Goal: Task Accomplishment & Management: Use online tool/utility

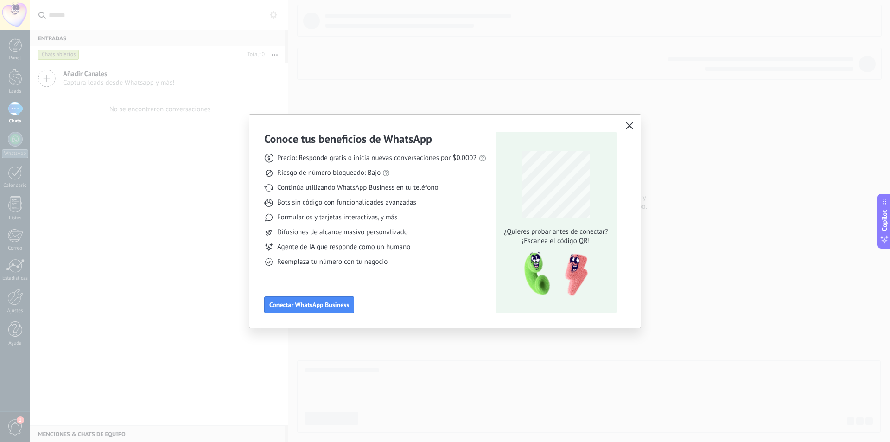
click at [629, 125] on icon "button" at bounding box center [629, 125] width 7 height 7
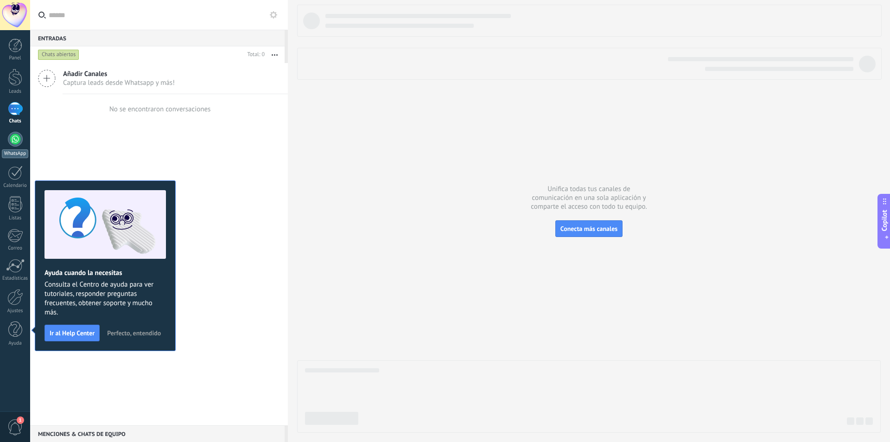
click at [14, 142] on div at bounding box center [15, 139] width 15 height 15
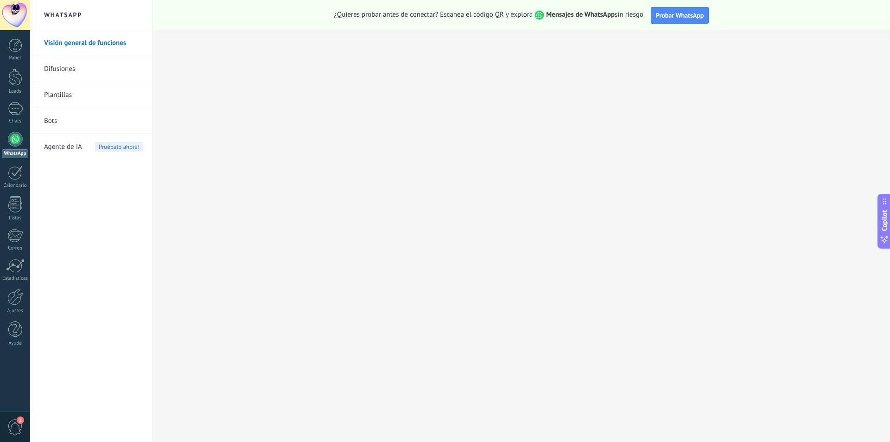
click at [56, 118] on link "Bots" at bounding box center [93, 121] width 99 height 26
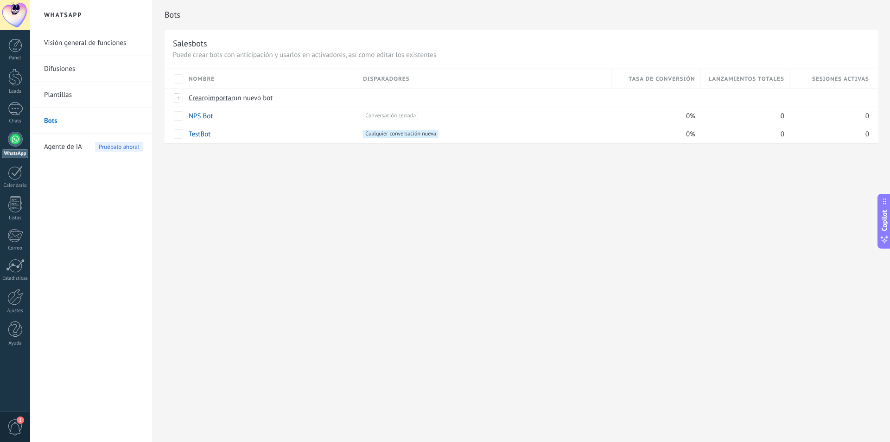
click at [60, 99] on link "Plantillas" at bounding box center [93, 95] width 99 height 26
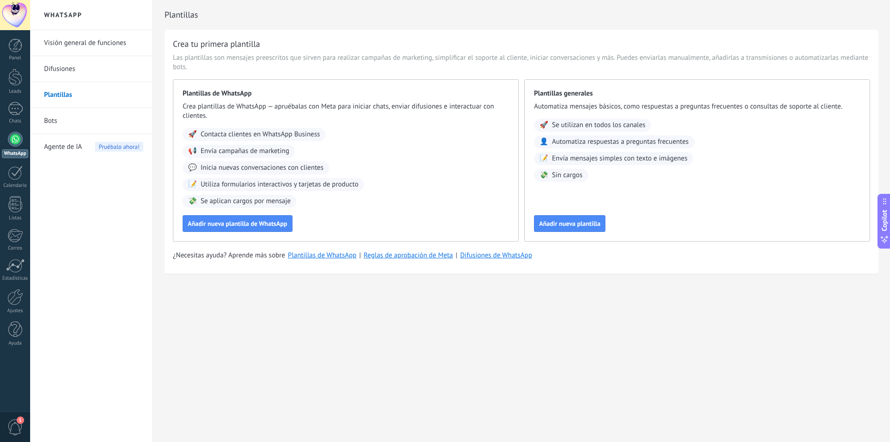
click at [123, 149] on span "Pruébalo ahora!" at bounding box center [119, 147] width 48 height 10
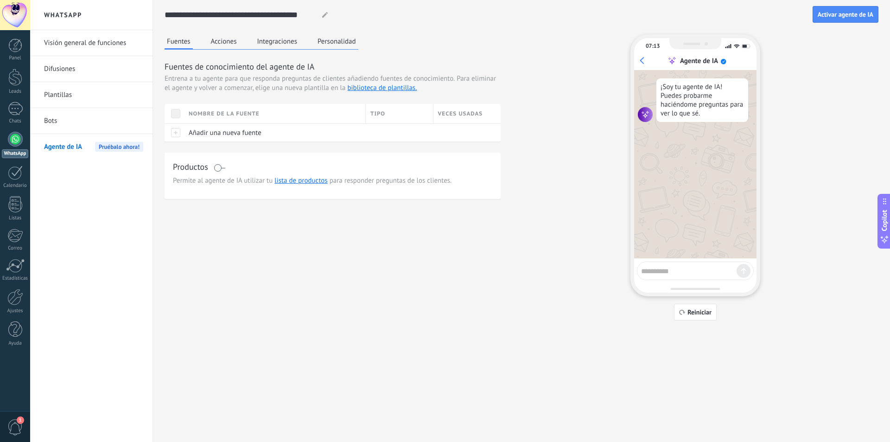
click at [664, 276] on div at bounding box center [695, 270] width 117 height 19
click at [665, 273] on textarea at bounding box center [688, 270] width 95 height 12
type textarea "****"
click at [665, 273] on textarea at bounding box center [688, 270] width 95 height 12
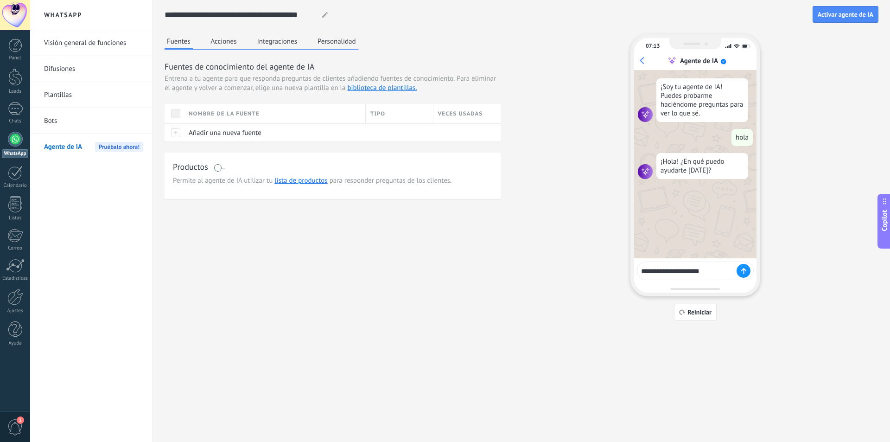
type textarea "**********"
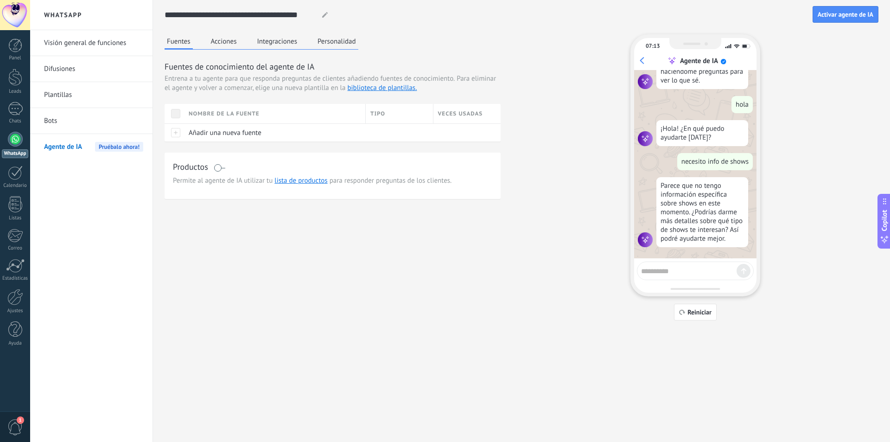
scroll to position [33, 0]
click at [292, 181] on link "lista de productos" at bounding box center [300, 180] width 53 height 9
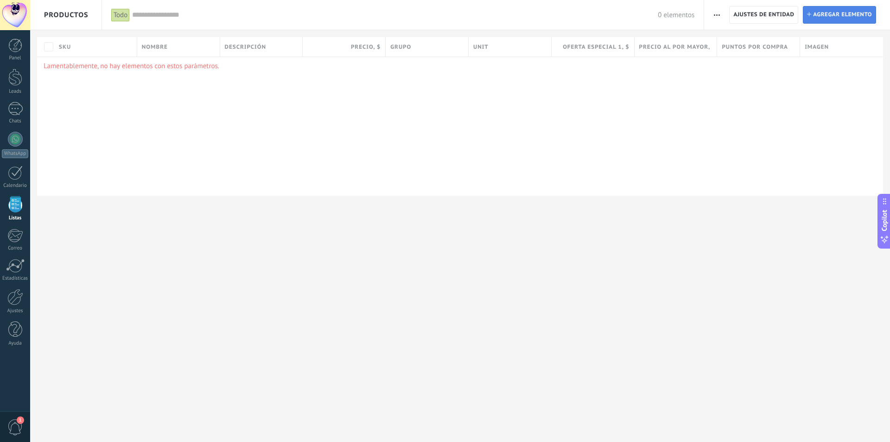
click at [839, 17] on span "Agregar elemento" at bounding box center [842, 14] width 59 height 17
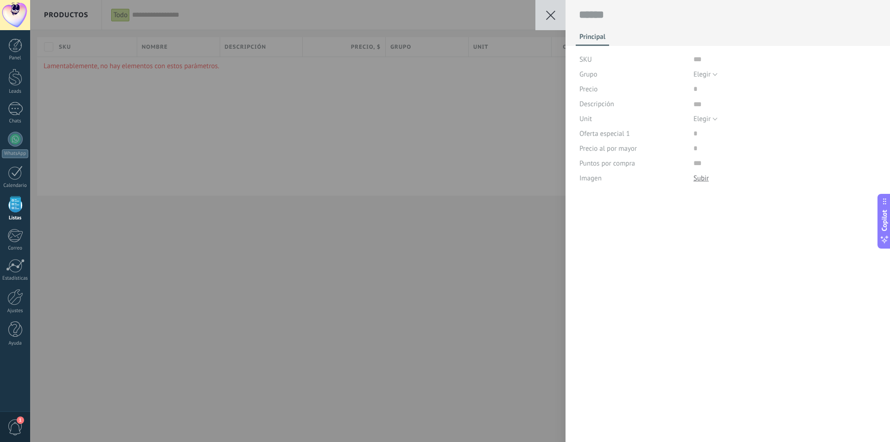
scroll to position [9, 0]
click at [441, 151] on div "Guardar Cancelar Principal SKU Grupo Elegir Todos los productos Elegir Precio D…" at bounding box center [460, 221] width 860 height 442
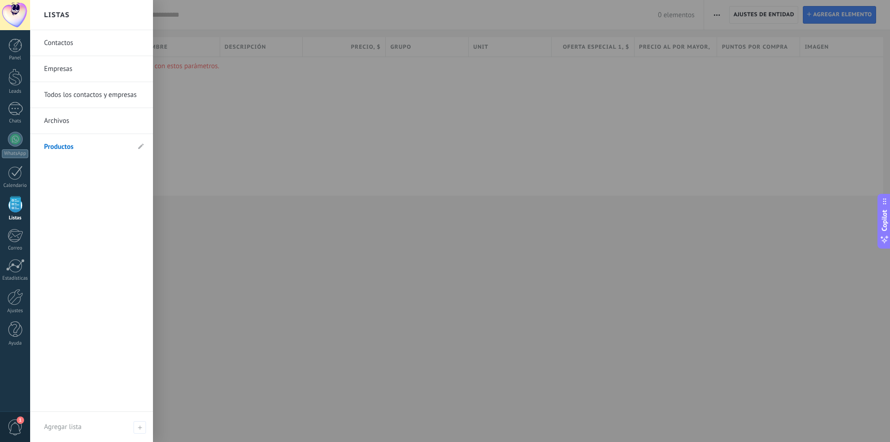
click at [16, 207] on div at bounding box center [15, 204] width 14 height 16
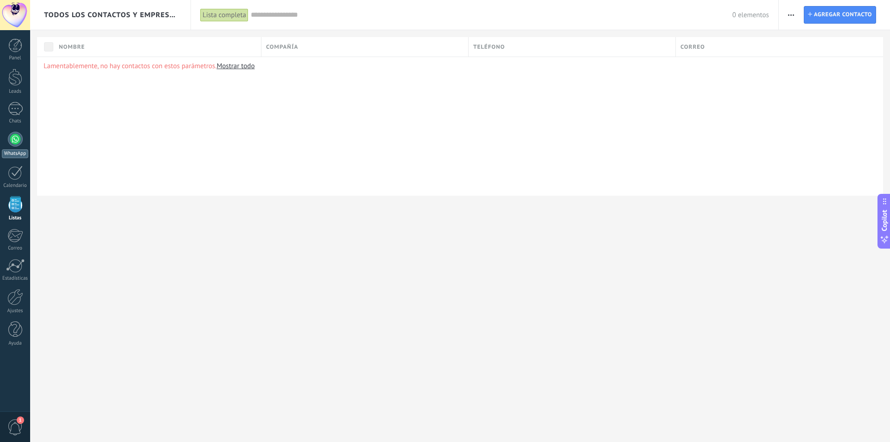
click at [11, 141] on div at bounding box center [15, 139] width 15 height 15
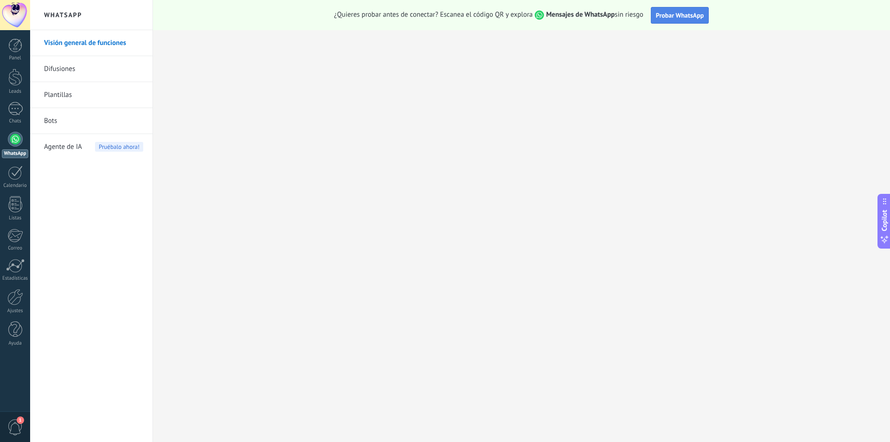
click at [680, 13] on span "Probar WhatsApp" at bounding box center [680, 15] width 48 height 8
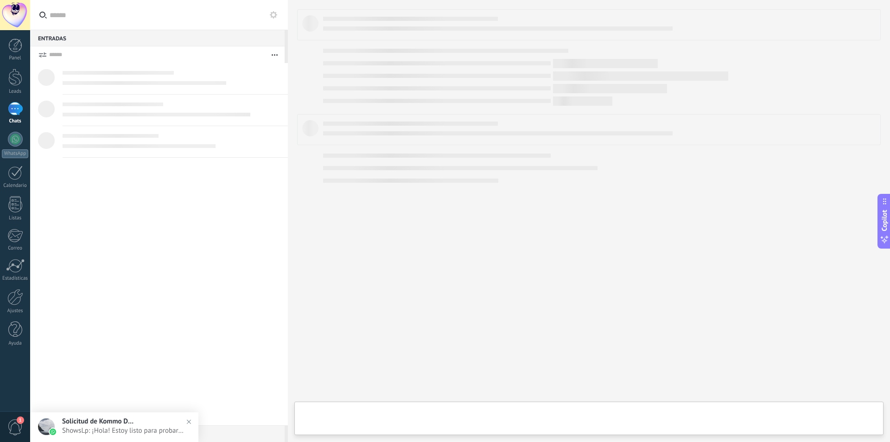
type textarea "**********"
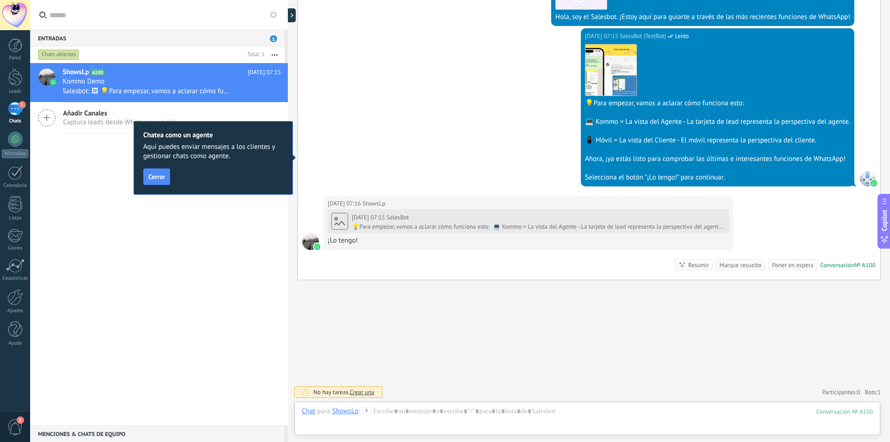
scroll to position [290, 0]
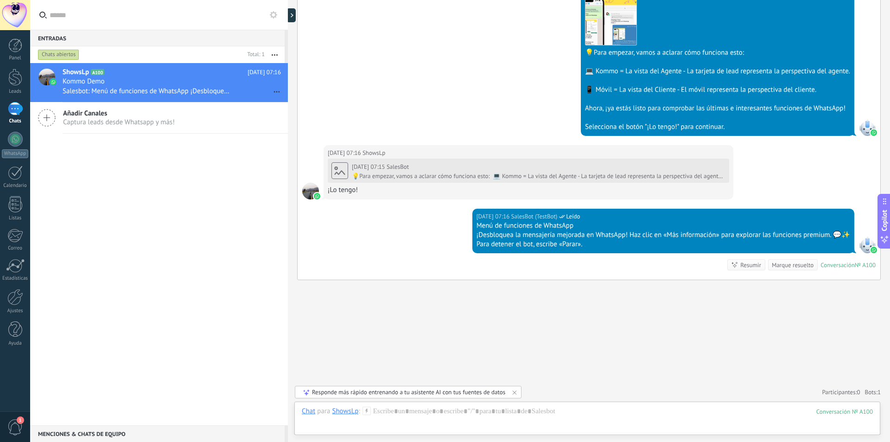
click at [73, 155] on div "ShowsLp A100 [DATE] 07:16 Kommo Demo Salesbot: Menú de funciones de WhatsApp ¡D…" at bounding box center [159, 244] width 258 height 362
click at [262, 90] on icon at bounding box center [266, 91] width 11 height 11
click at [246, 133] on div at bounding box center [445, 221] width 890 height 442
click at [246, 133] on div "Añadir Canales Captura leads desde Whatsapp y más!" at bounding box center [159, 117] width 258 height 31
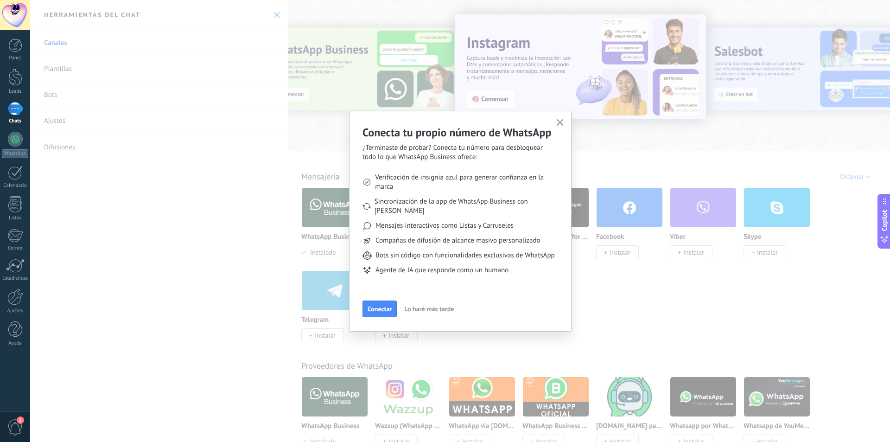
click at [561, 121] on use "button" at bounding box center [560, 122] width 7 height 7
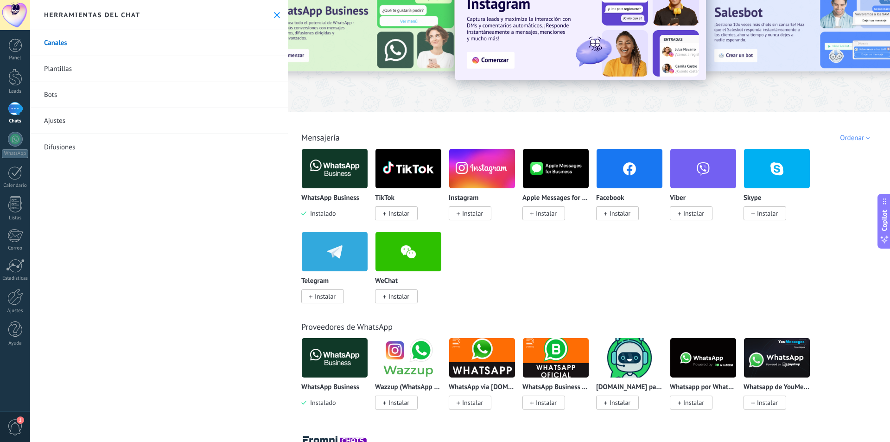
scroll to position [139, 0]
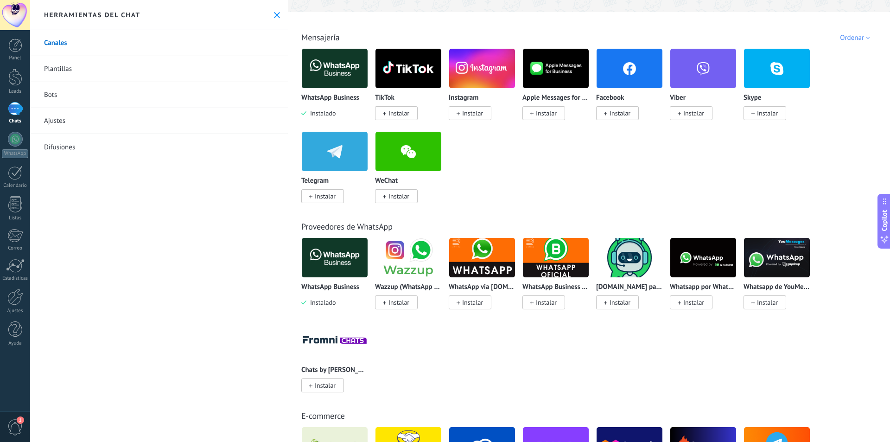
click at [337, 258] on img at bounding box center [335, 257] width 66 height 45
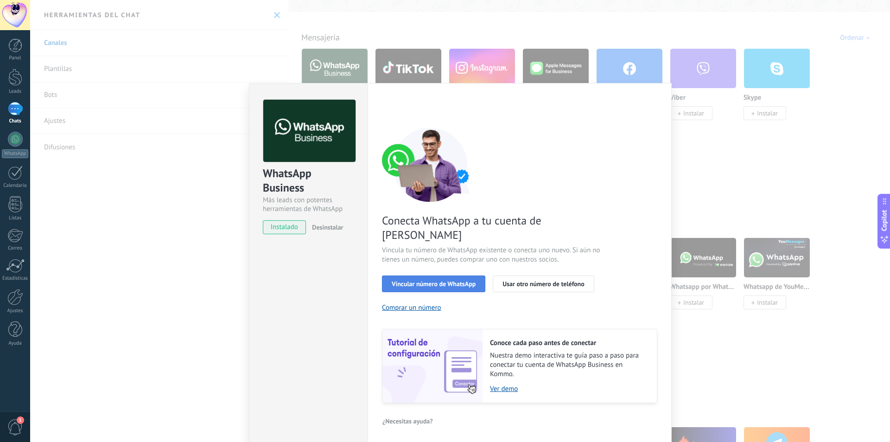
click at [405, 275] on button "Vincular número de WhatsApp" at bounding box center [433, 283] width 103 height 17
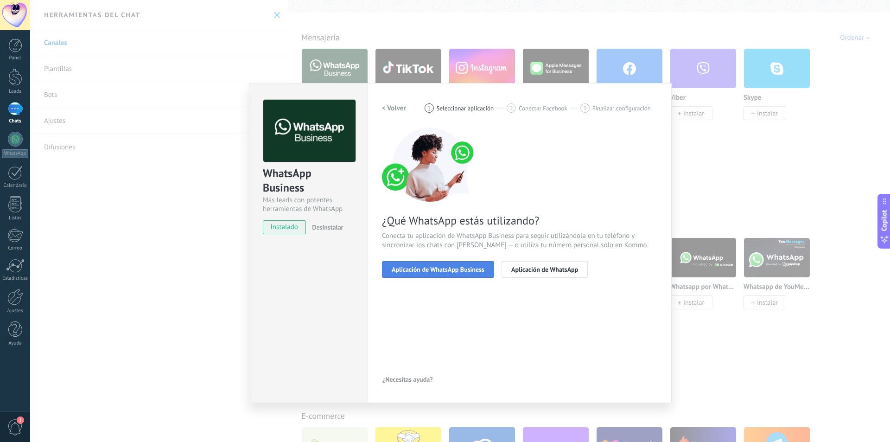
click at [403, 268] on span "Aplicación de WhatsApp Business" at bounding box center [438, 269] width 93 height 6
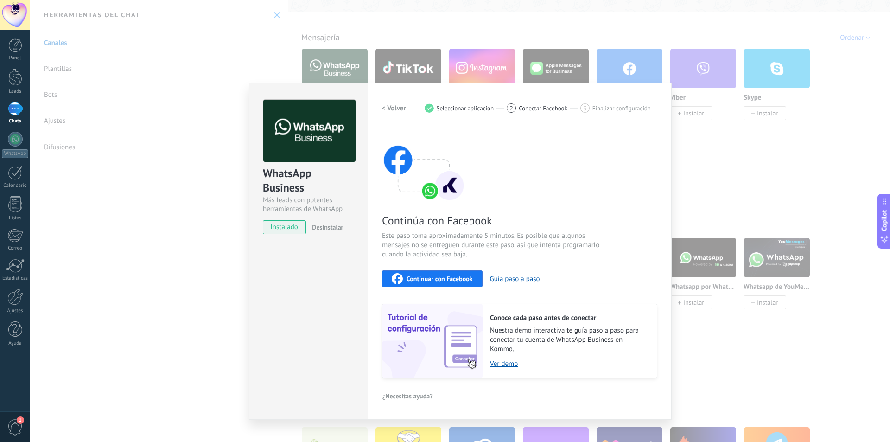
click at [224, 74] on div "WhatsApp Business Más leads con potentes herramientas de WhatsApp instalado Des…" at bounding box center [460, 221] width 860 height 442
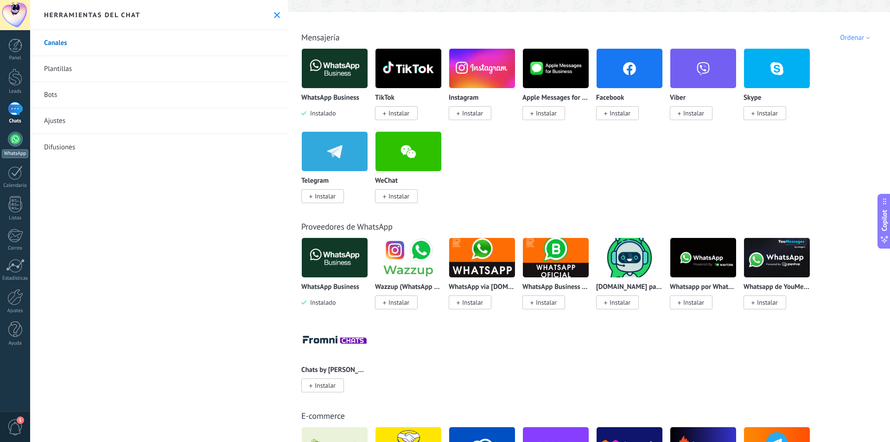
click at [15, 143] on div at bounding box center [15, 139] width 15 height 15
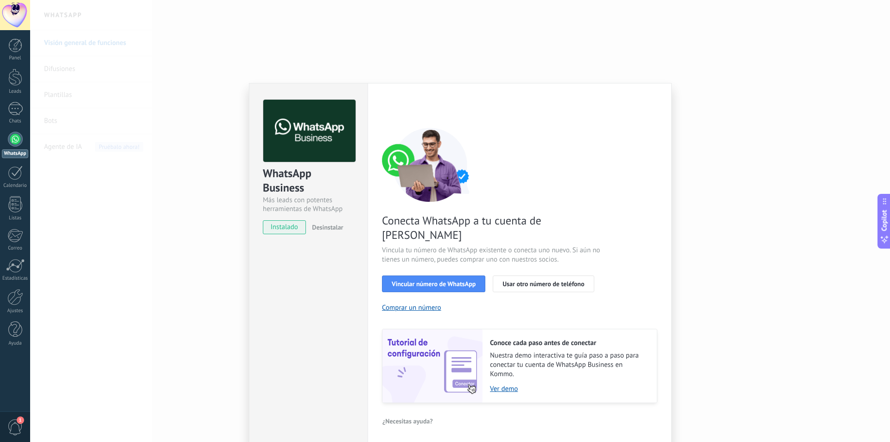
click at [290, 226] on span "instalado" at bounding box center [284, 227] width 42 height 14
click at [413, 280] on span "Vincular número de WhatsApp" at bounding box center [434, 283] width 84 height 6
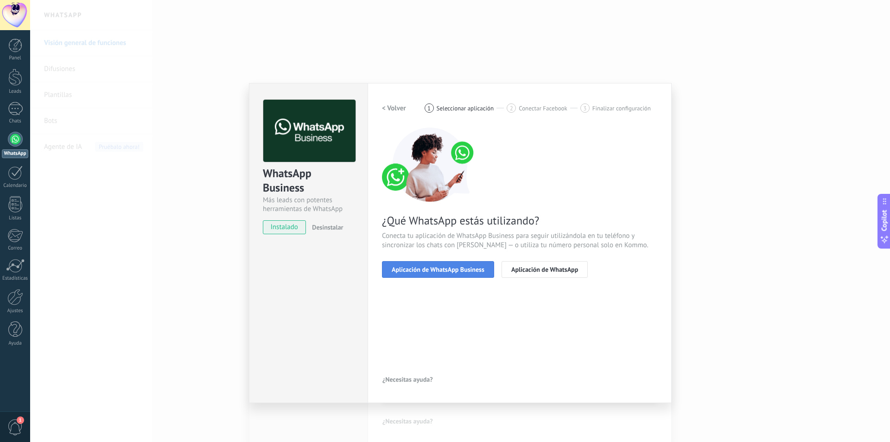
click at [414, 264] on button "Aplicación de WhatsApp Business" at bounding box center [438, 269] width 112 height 17
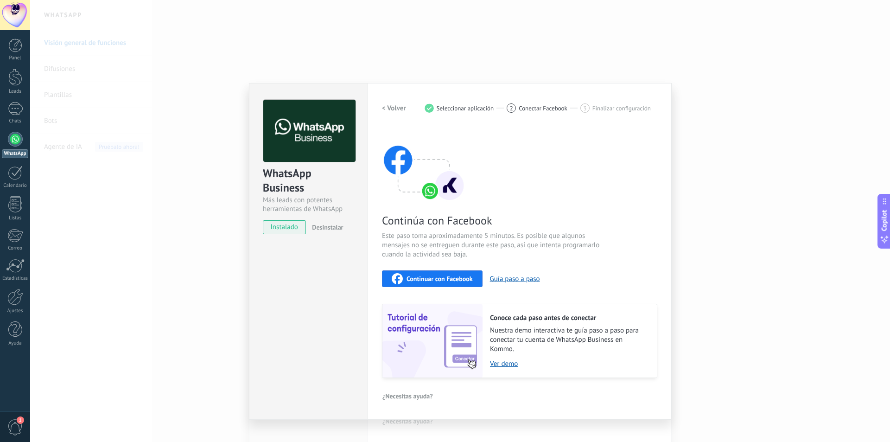
click at [425, 275] on span "Continuar con Facebook" at bounding box center [440, 278] width 66 height 6
click at [741, 230] on div "WhatsApp Business Más leads con potentes herramientas de WhatsApp instalado Des…" at bounding box center [460, 221] width 860 height 442
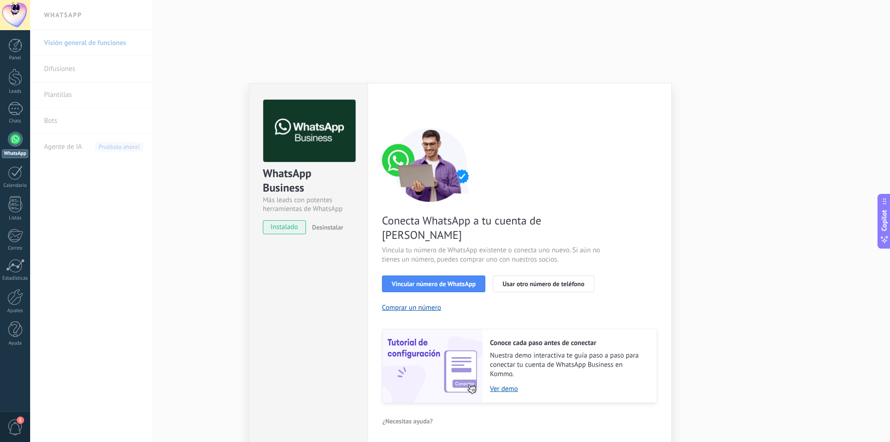
click at [741, 229] on div "WhatsApp Business Más leads con potentes herramientas de WhatsApp instalado Des…" at bounding box center [460, 221] width 860 height 442
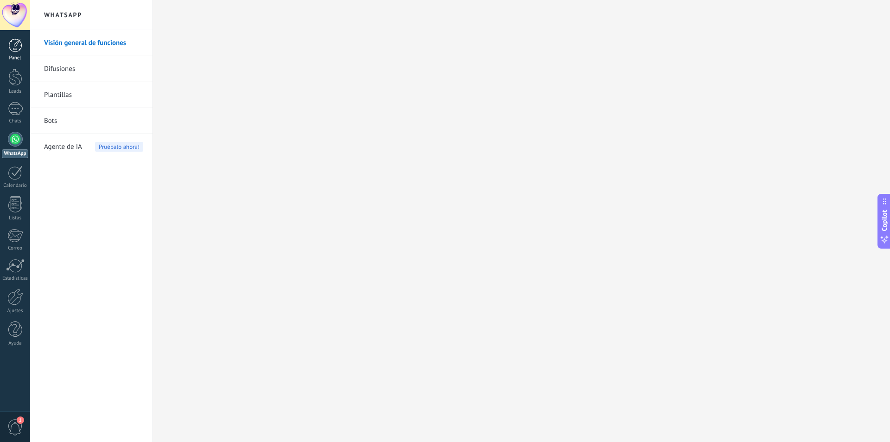
click at [13, 47] on div at bounding box center [15, 45] width 14 height 14
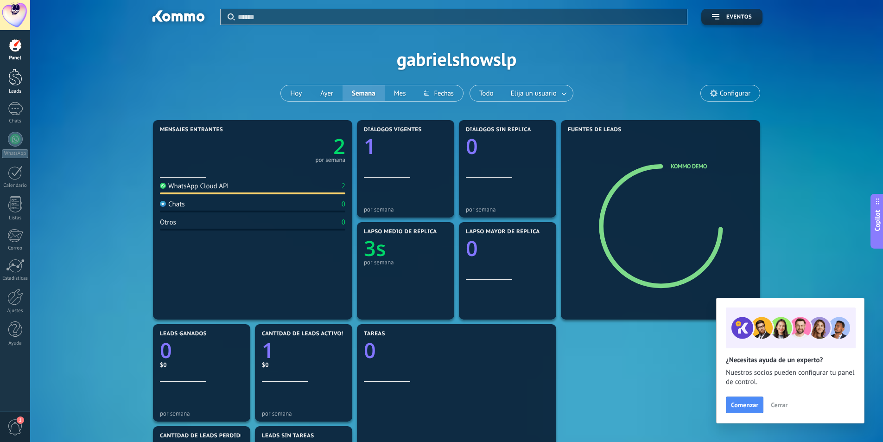
click at [15, 77] on div at bounding box center [15, 77] width 14 height 17
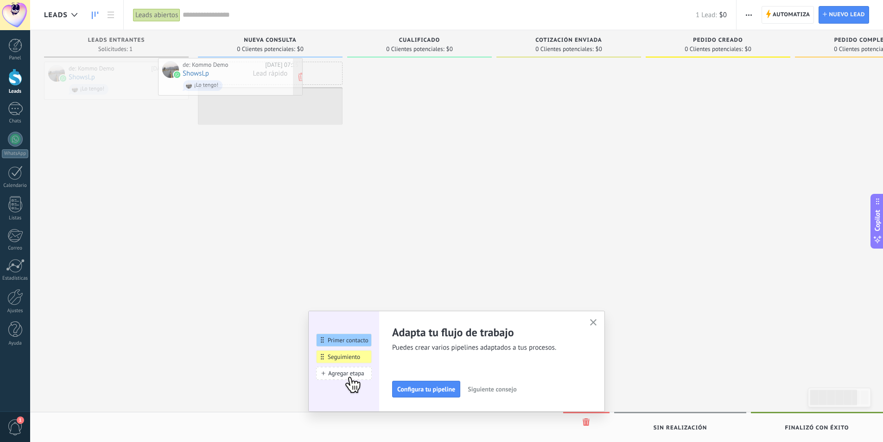
drag, startPoint x: 167, startPoint y: 94, endPoint x: 281, endPoint y: 90, distance: 114.1
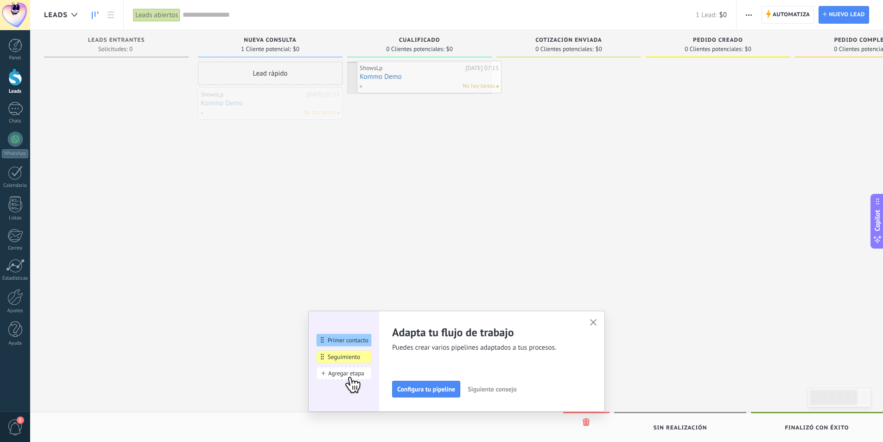
drag, startPoint x: 267, startPoint y: 104, endPoint x: 426, endPoint y: 78, distance: 161.2
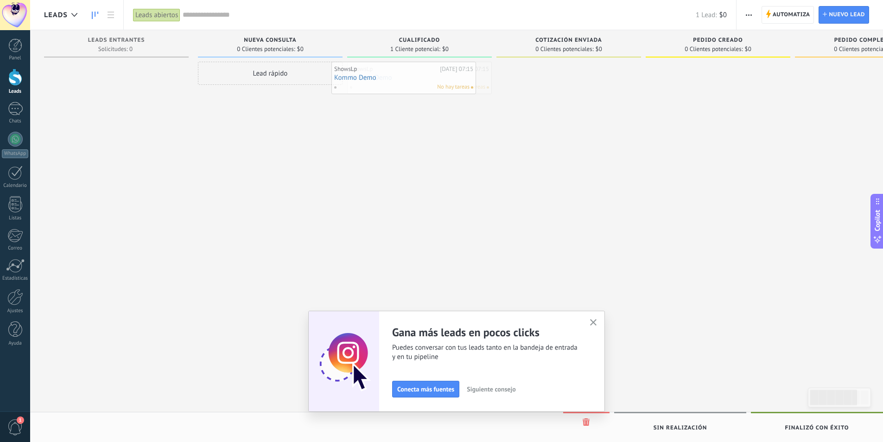
drag, startPoint x: 412, startPoint y: 78, endPoint x: 397, endPoint y: 78, distance: 14.8
drag, startPoint x: 397, startPoint y: 78, endPoint x: 318, endPoint y: 82, distance: 79.4
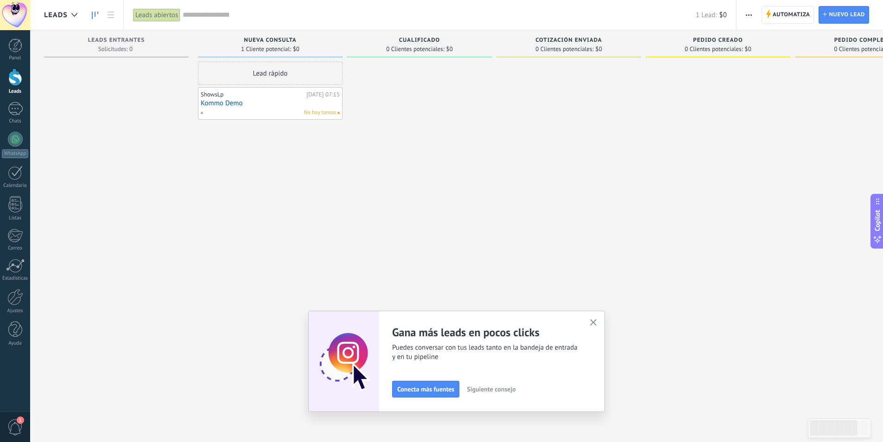
drag, startPoint x: 301, startPoint y: 81, endPoint x: 180, endPoint y: 71, distance: 120.9
click at [180, 71] on div "Leads Entrantes Solicitudes: 0 0 0 0 1 Nueva consulta 1 Cliente potencial: $0 L…" at bounding box center [573, 206] width 1059 height 352
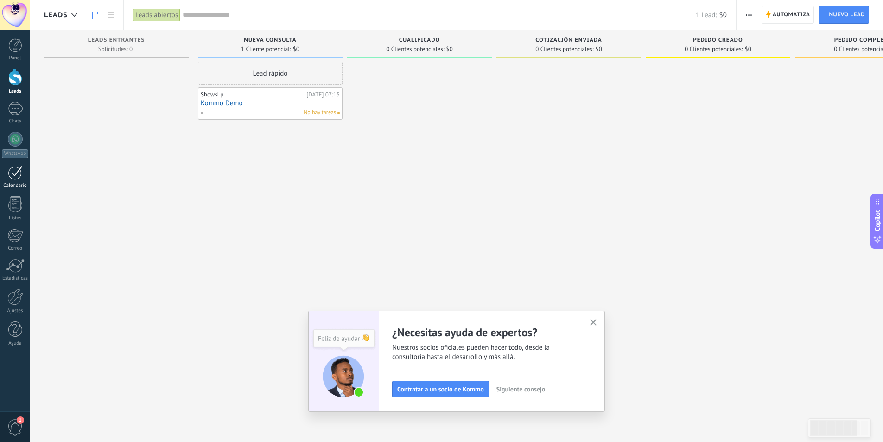
click at [6, 181] on link "Calendario" at bounding box center [15, 176] width 30 height 23
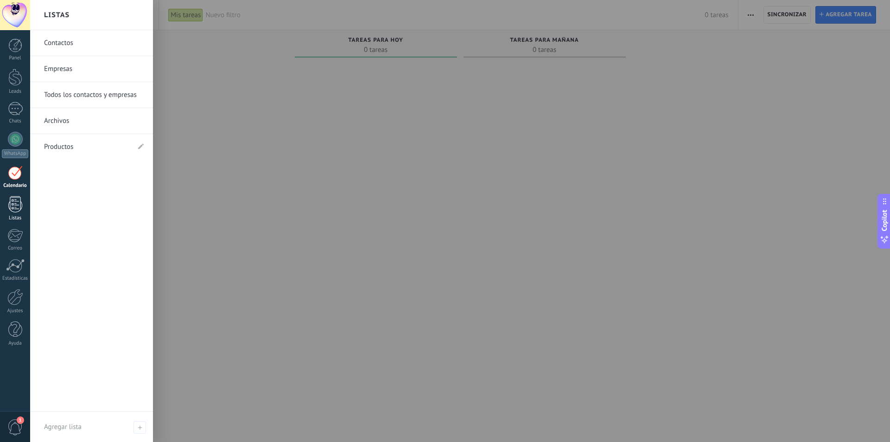
click at [9, 208] on div at bounding box center [15, 204] width 14 height 16
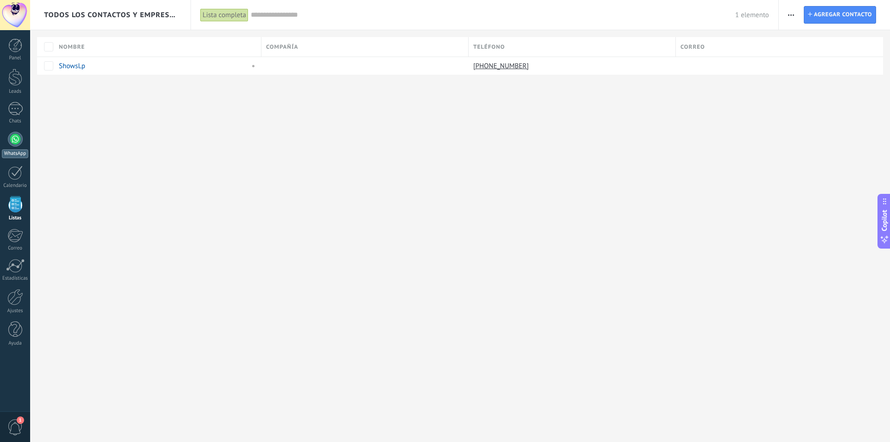
click at [18, 140] on div at bounding box center [15, 139] width 15 height 15
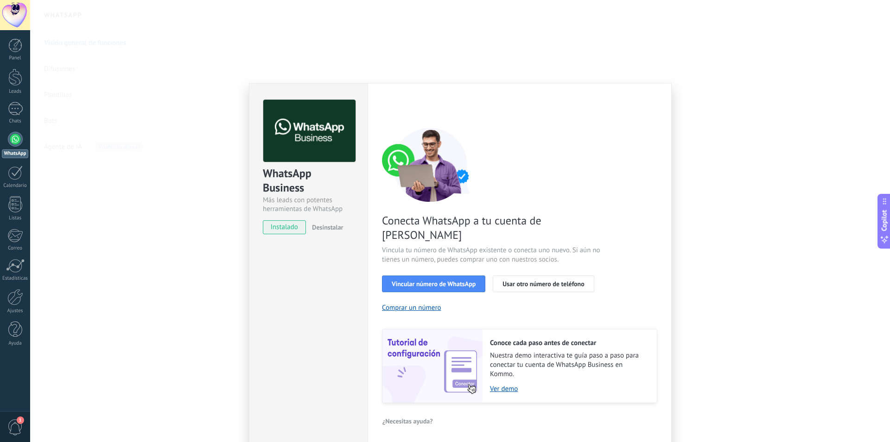
click at [294, 227] on span "instalado" at bounding box center [284, 227] width 42 height 14
click at [407, 280] on span "Vincular número de WhatsApp" at bounding box center [434, 283] width 84 height 6
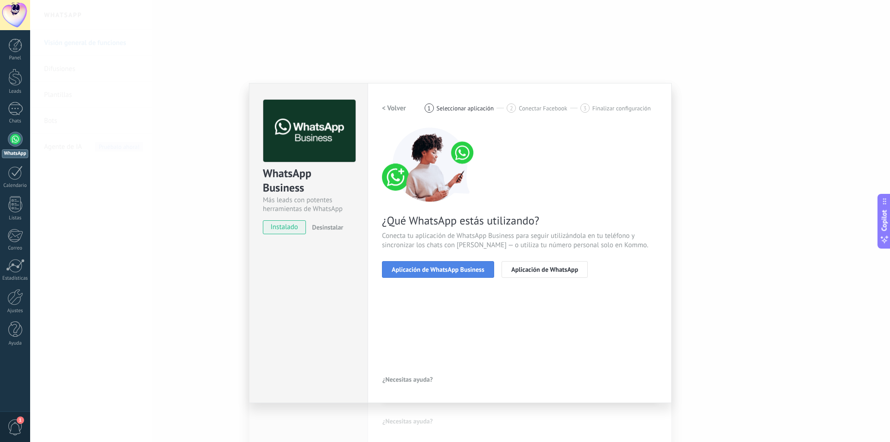
click at [459, 269] on span "Aplicación de WhatsApp Business" at bounding box center [438, 269] width 93 height 6
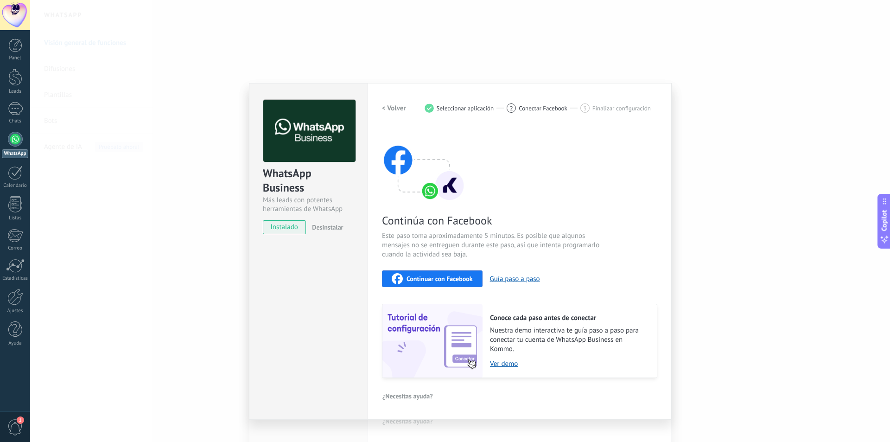
click at [446, 290] on div "Continúa con Facebook Este paso toma aproximadamente 5 minutos. Es posible que …" at bounding box center [519, 252] width 275 height 250
click at [445, 284] on button "Continuar con Facebook" at bounding box center [432, 278] width 101 height 17
